Goal: Information Seeking & Learning: Learn about a topic

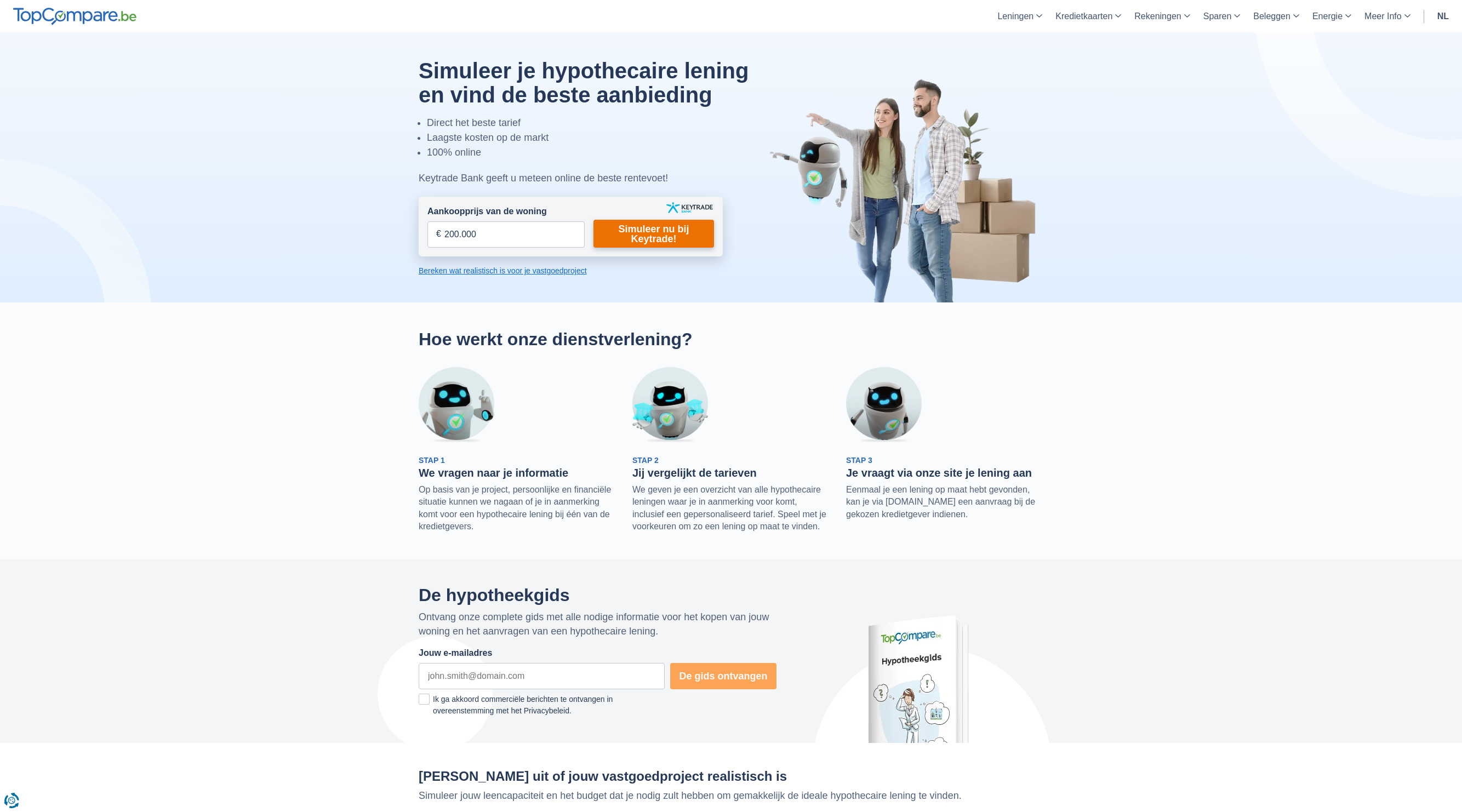
type input "200.000"
click at [663, 229] on link "Simuleer nu bij Keytrade!" at bounding box center [654, 233] width 121 height 28
click at [678, 236] on link "Simuleer nu bij Keytrade!" at bounding box center [654, 233] width 121 height 28
click at [667, 225] on link "Simuleer nu bij Keytrade!" at bounding box center [654, 233] width 121 height 28
click at [682, 236] on link "Simuleer nu bij Keytrade!" at bounding box center [654, 233] width 121 height 28
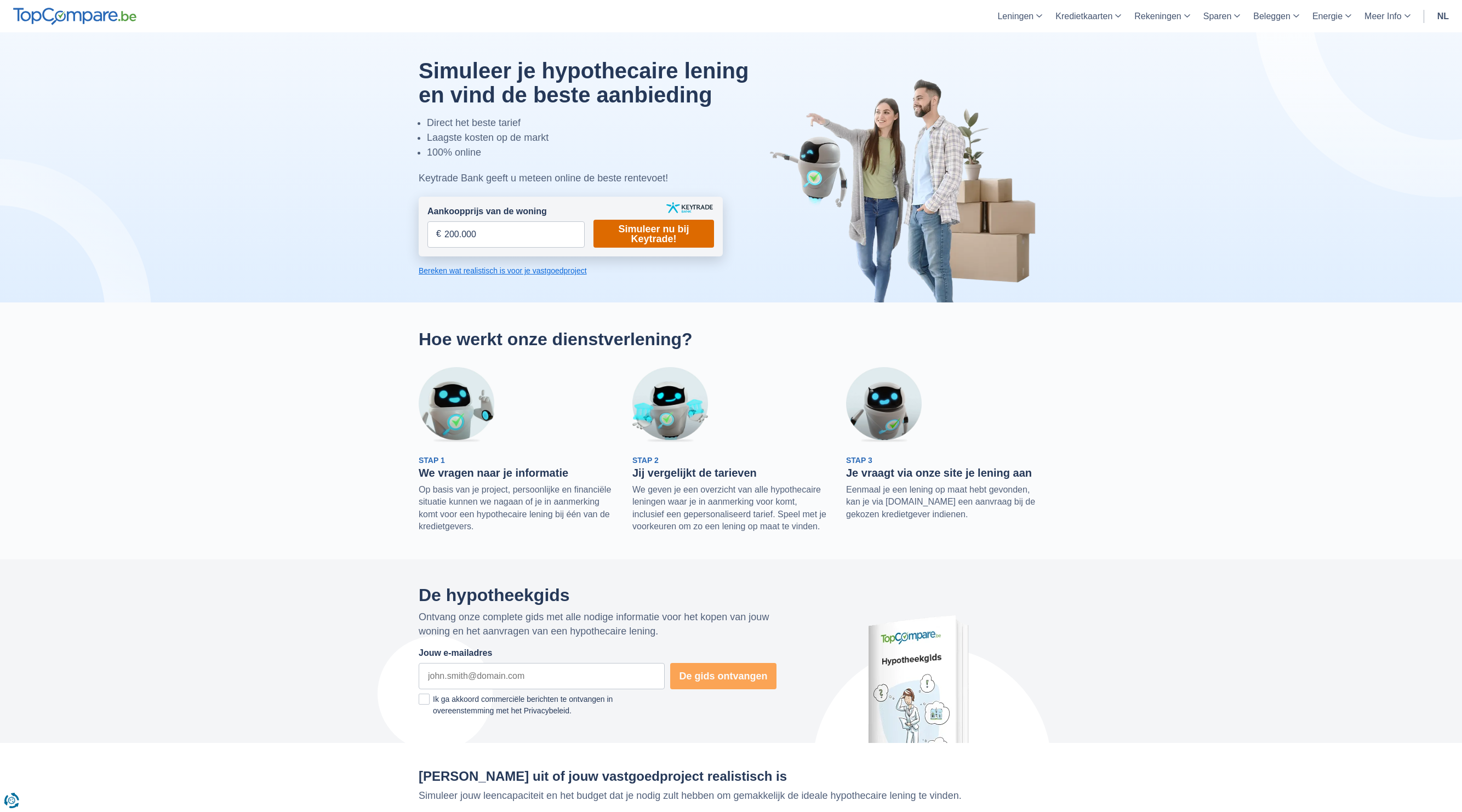
click at [663, 240] on link "Simuleer nu bij Keytrade!" at bounding box center [654, 233] width 121 height 28
click at [553, 273] on link "Bereken wat realistisch is voor je vastgoedproject" at bounding box center [570, 270] width 304 height 11
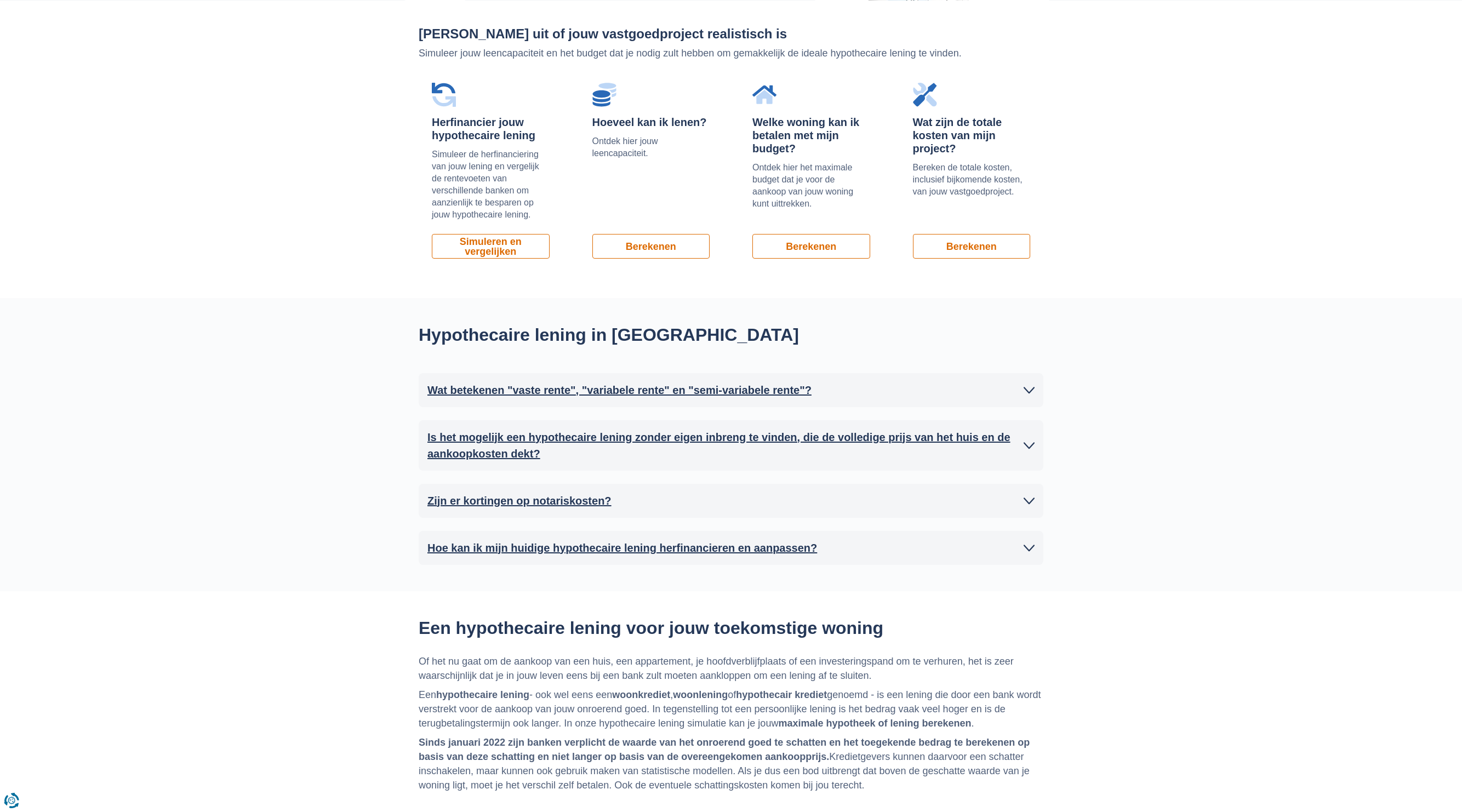
scroll to position [471, 0]
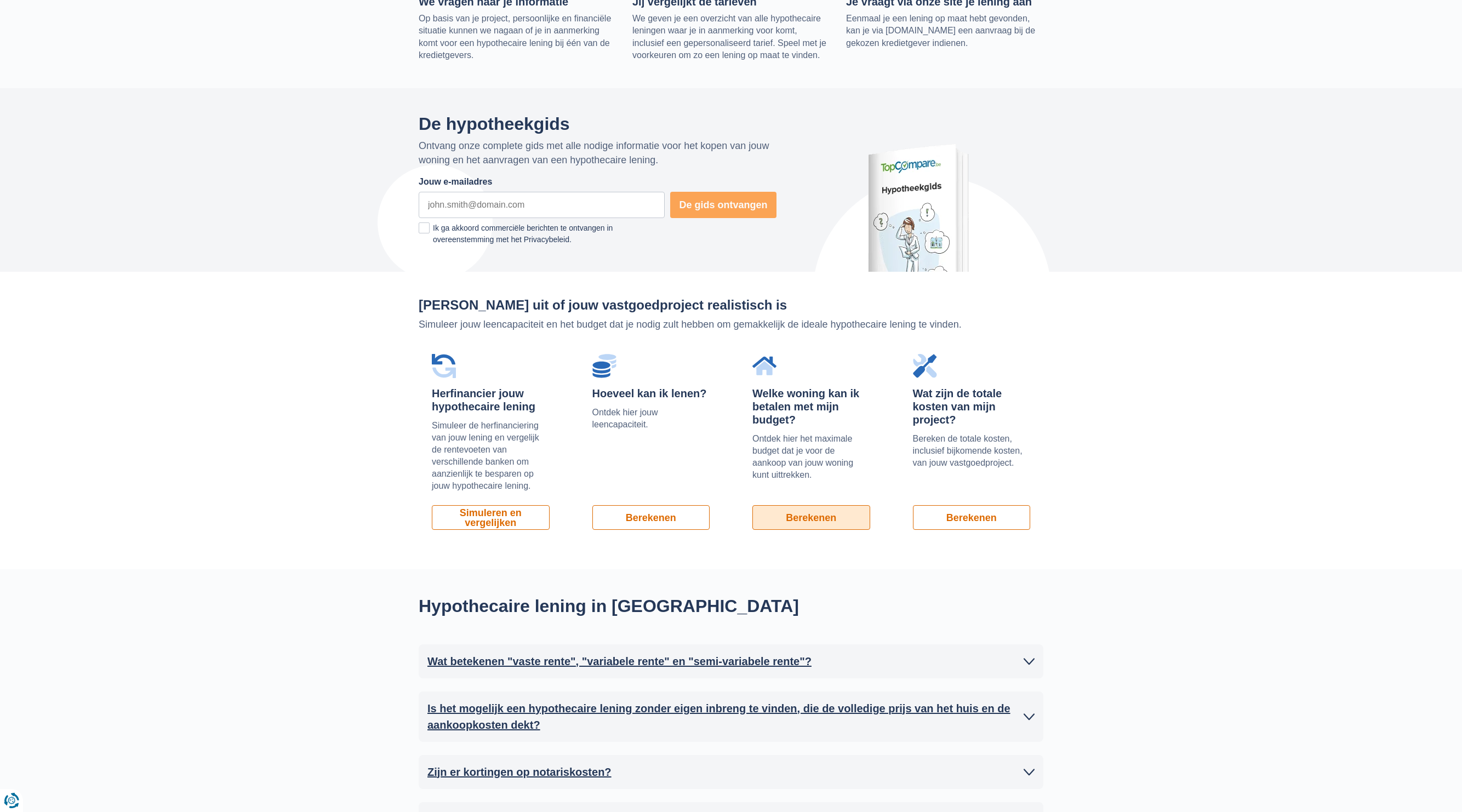
click at [813, 517] on link "Berekenen" at bounding box center [811, 517] width 118 height 25
click at [503, 523] on link "Simuleren en vergelijken" at bounding box center [490, 517] width 118 height 25
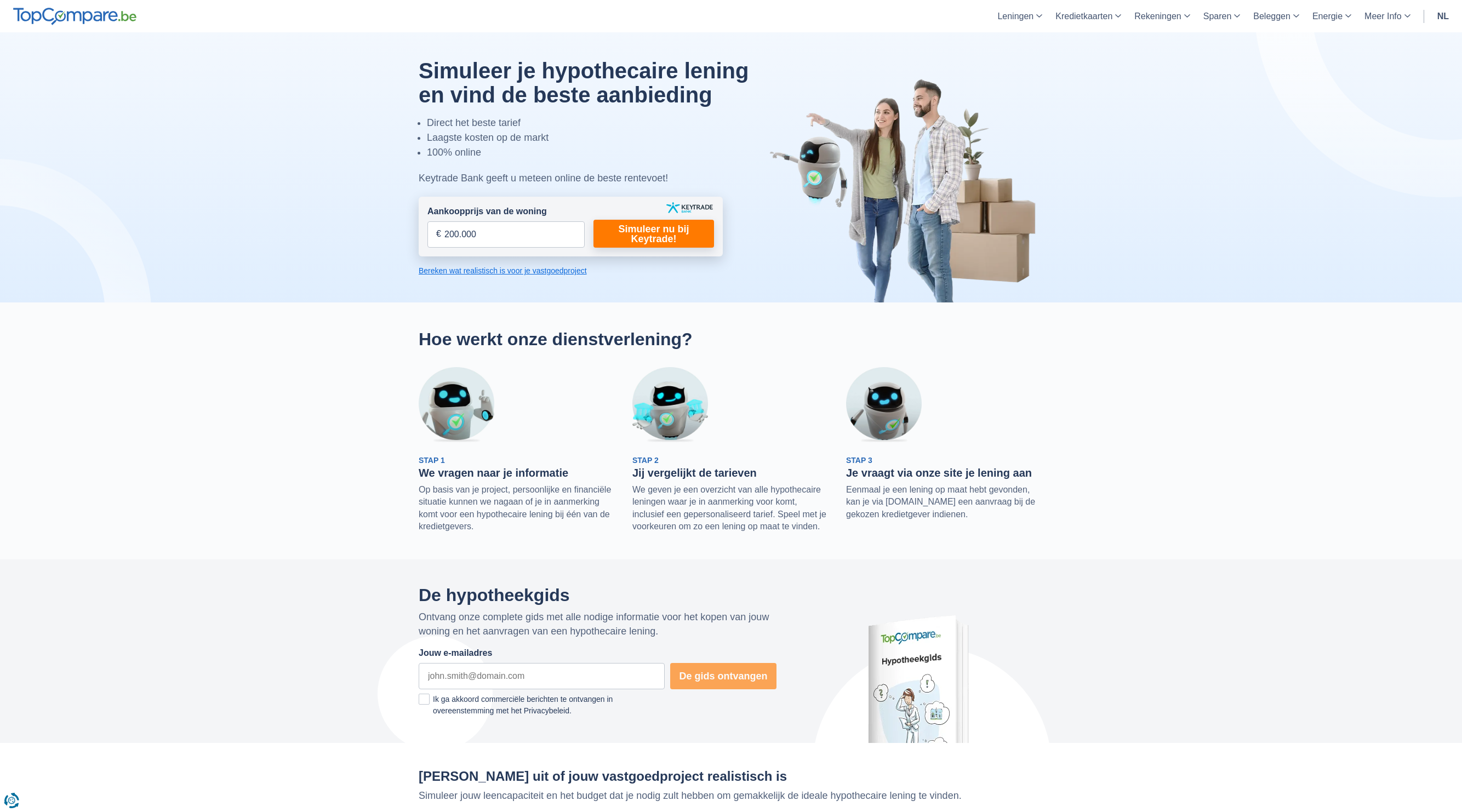
click at [396, 316] on section "Hoe werkt onze dienstverlening? Stap 1 We vragen naar je informatie Op basis va…" at bounding box center [731, 430] width 1462 height 257
click at [1446, 12] on link "nl" at bounding box center [1442, 16] width 25 height 32
